Goal: Navigation & Orientation: Find specific page/section

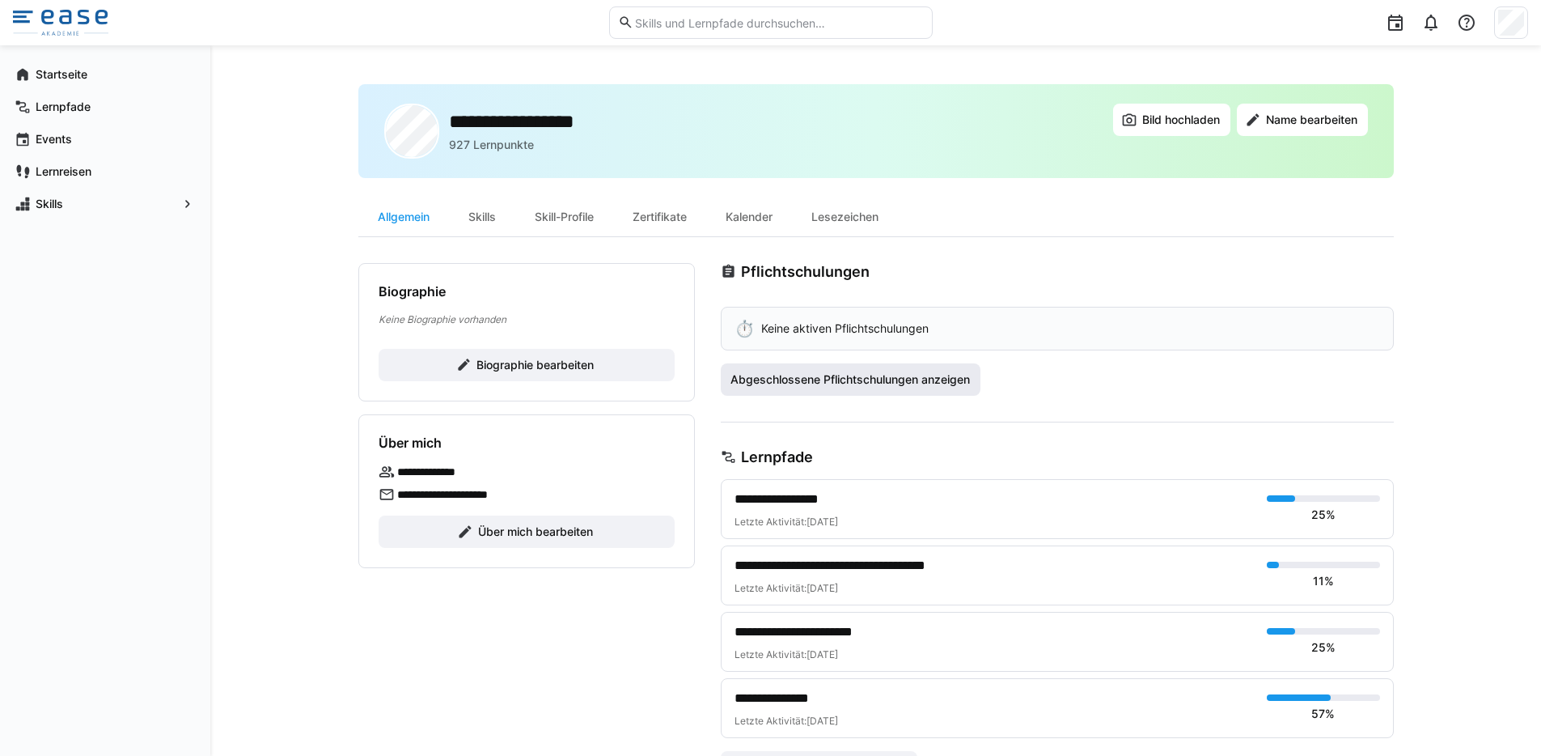
click at [909, 380] on span "Abgeschlossene Pflichtschulungen anzeigen" at bounding box center [850, 379] width 244 height 16
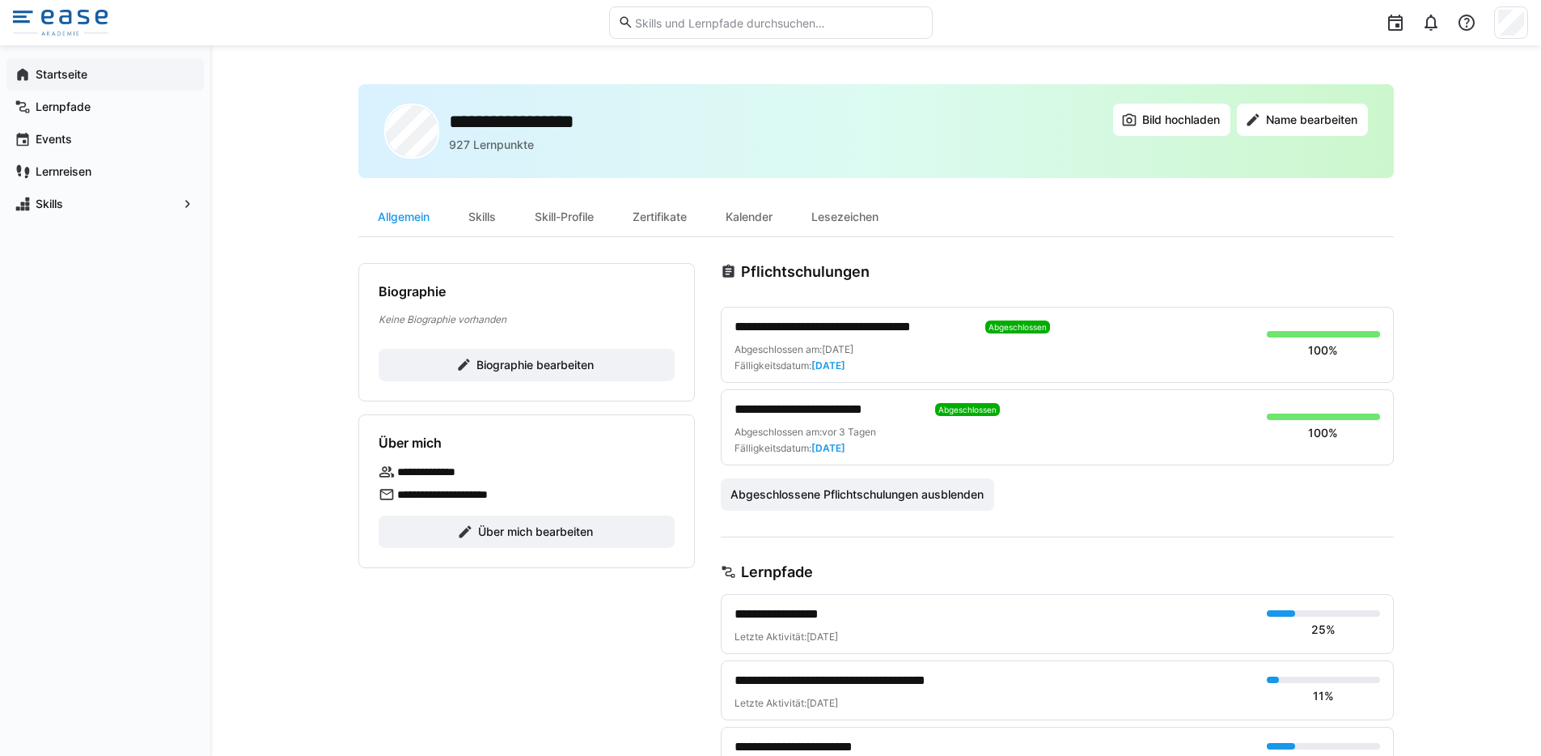
click at [102, 77] on span "Startseite" at bounding box center [114, 74] width 163 height 16
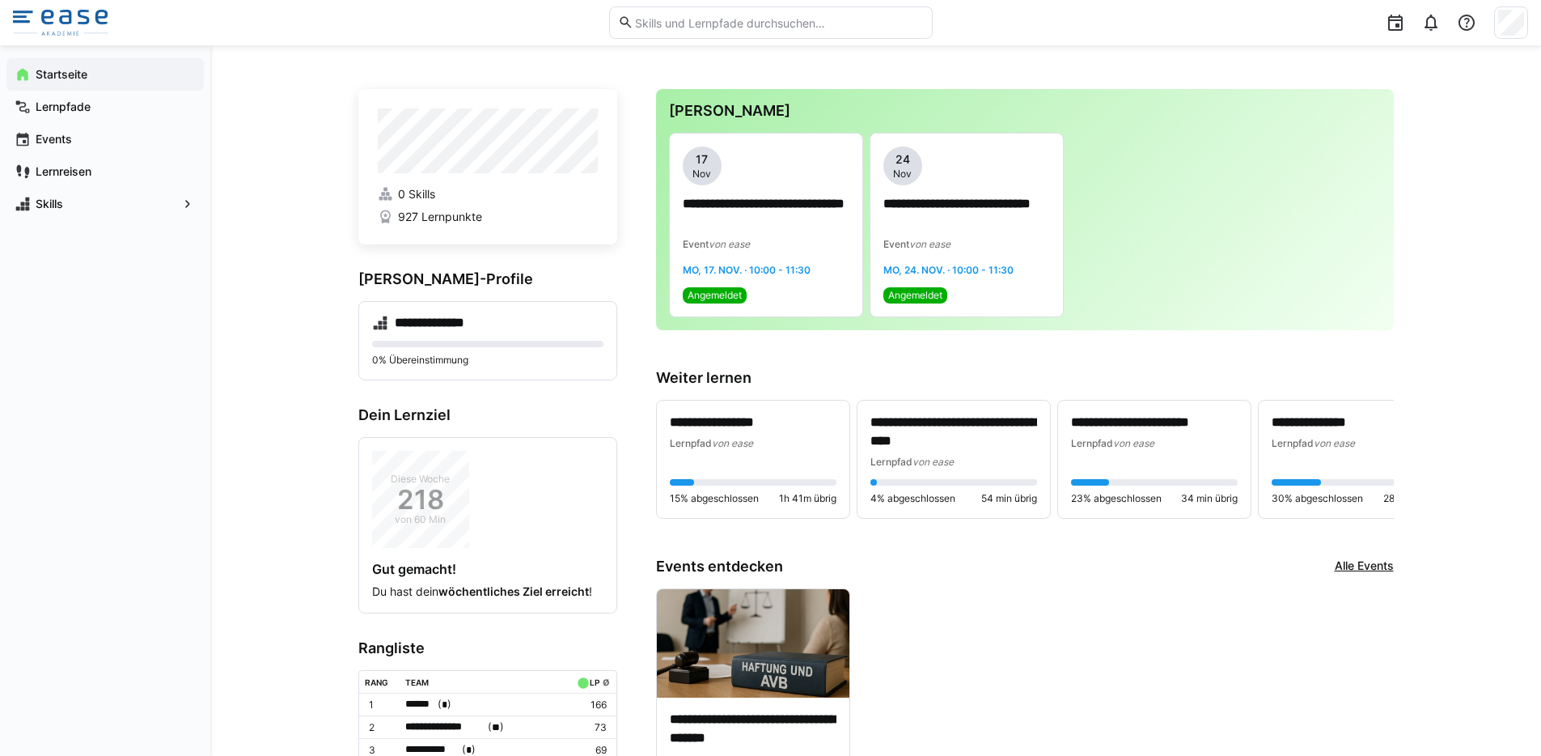
click at [0, 0] on app-navigation-label "Startseite" at bounding box center [0, 0] width 0 height 0
click at [91, 23] on img at bounding box center [60, 23] width 95 height 26
